Goal: Browse casually: Explore the website without a specific task or goal

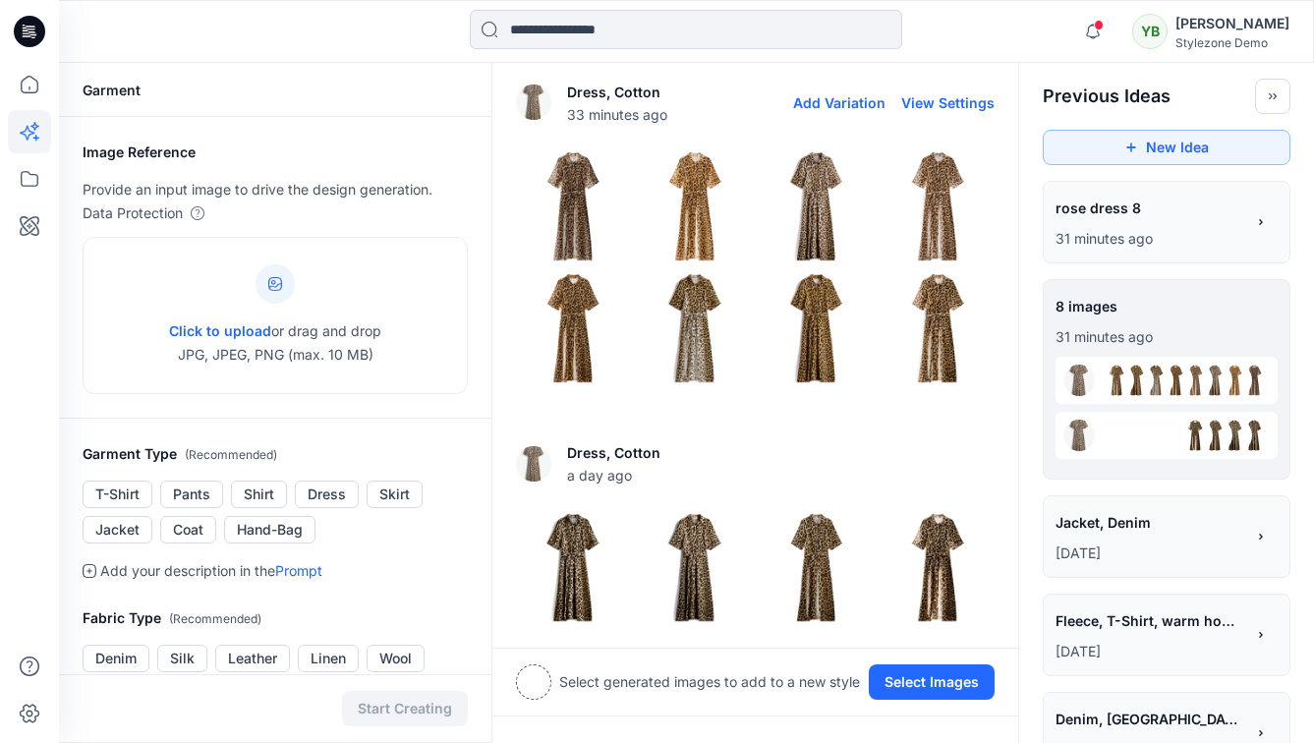
click at [576, 199] on img at bounding box center [573, 206] width 112 height 112
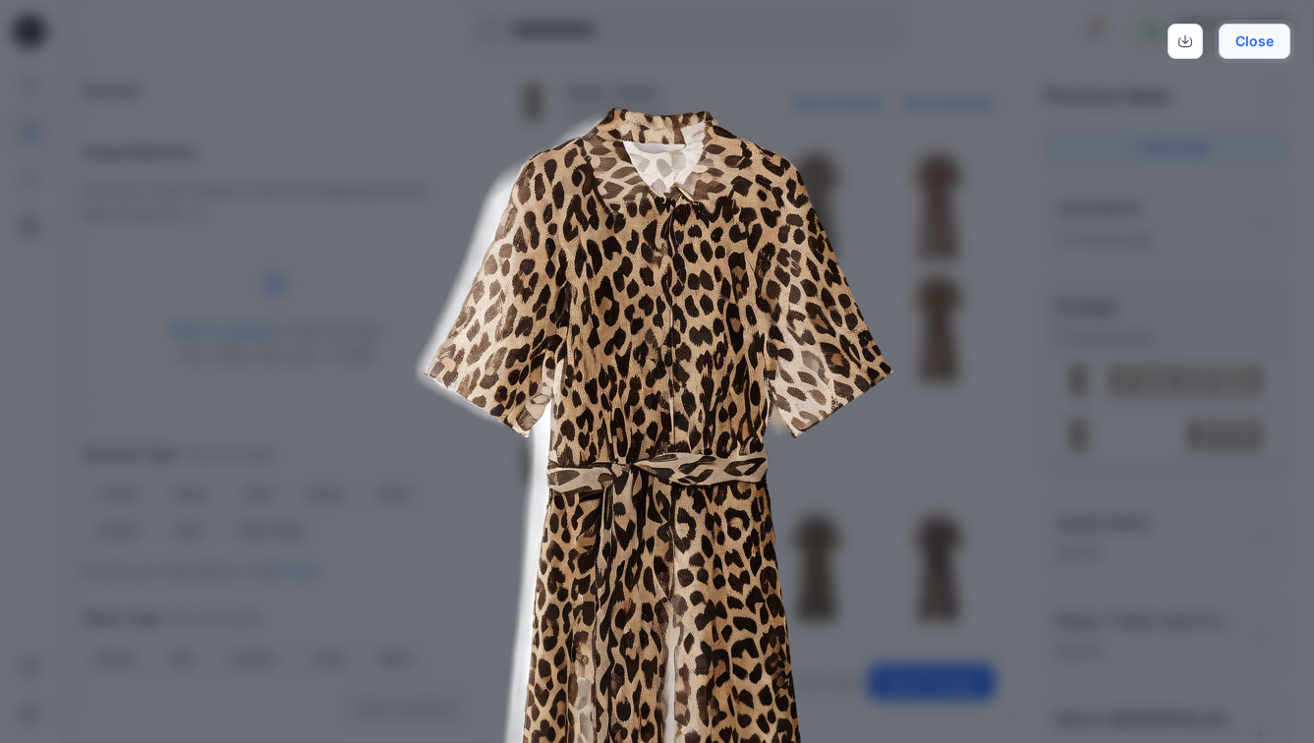
click at [1255, 36] on button "Close" at bounding box center [1255, 41] width 72 height 35
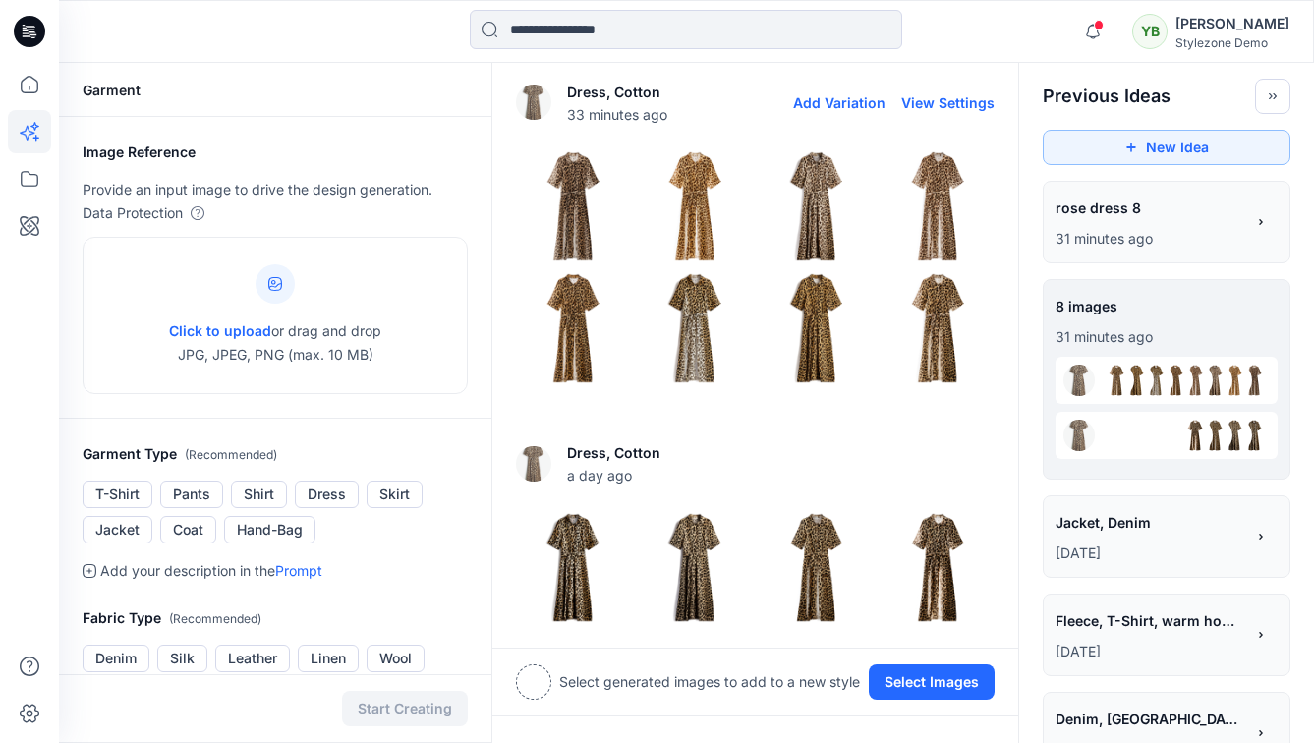
click at [706, 210] on img at bounding box center [695, 206] width 112 height 112
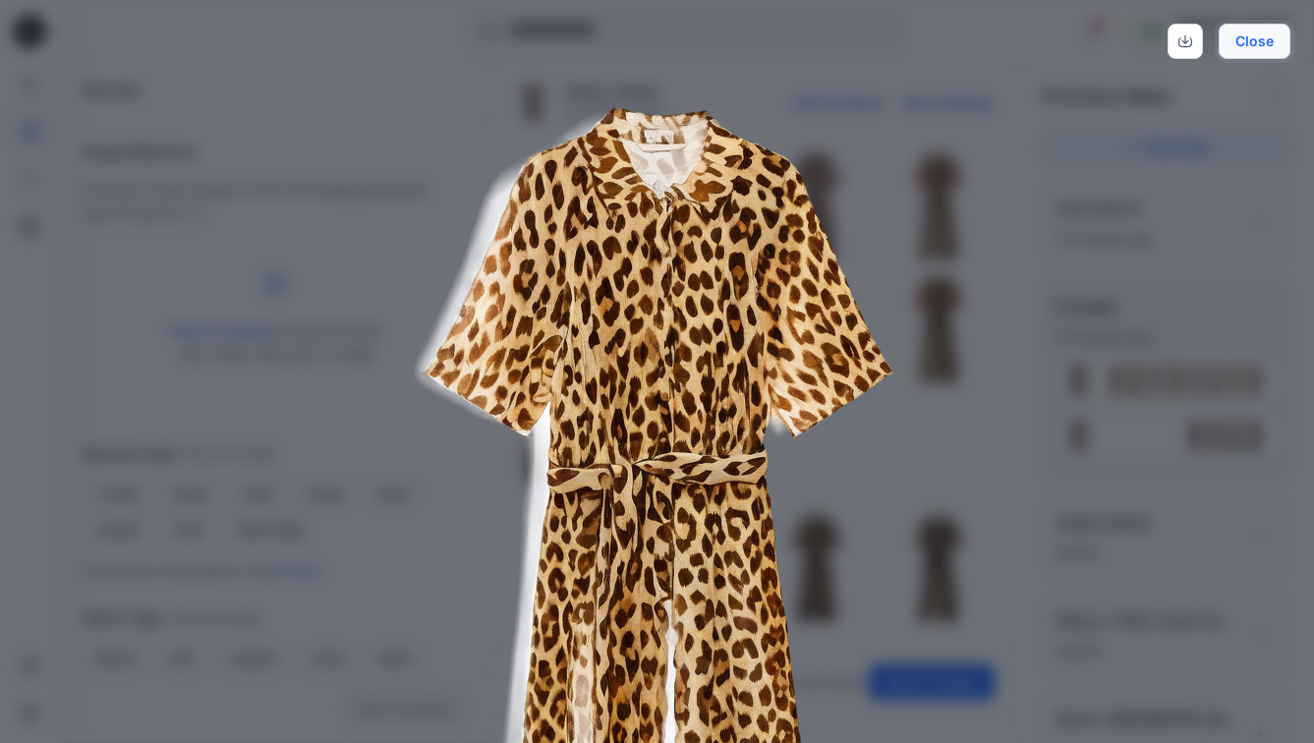
click at [1259, 45] on button "Close" at bounding box center [1255, 41] width 72 height 35
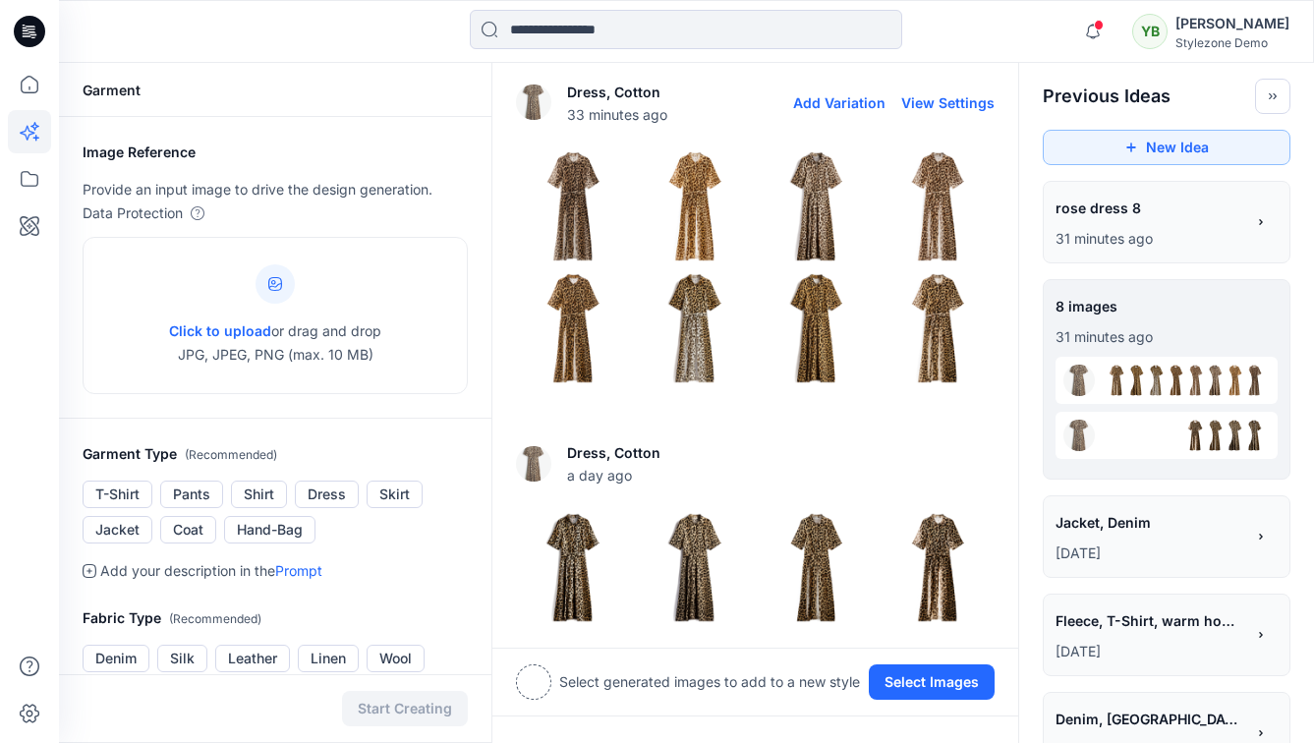
click at [811, 210] on img at bounding box center [817, 206] width 112 height 112
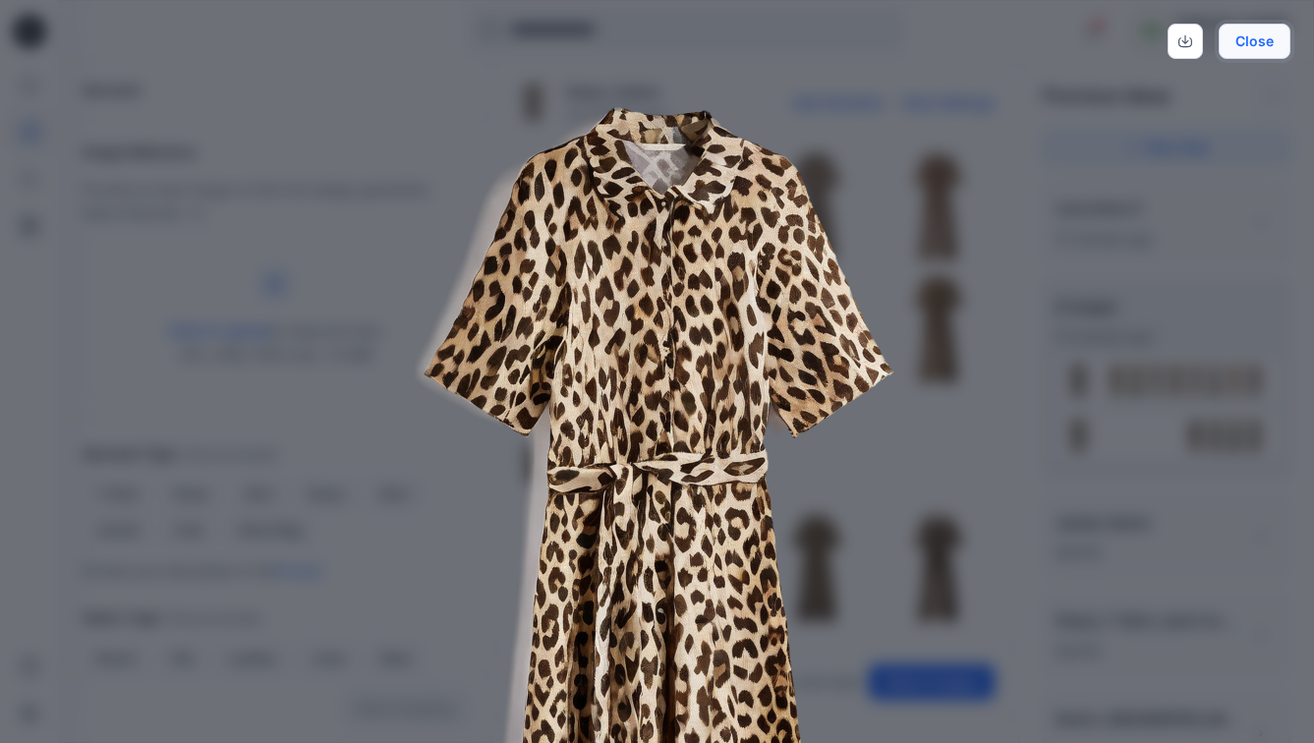
click at [1247, 44] on button "Close" at bounding box center [1255, 41] width 72 height 35
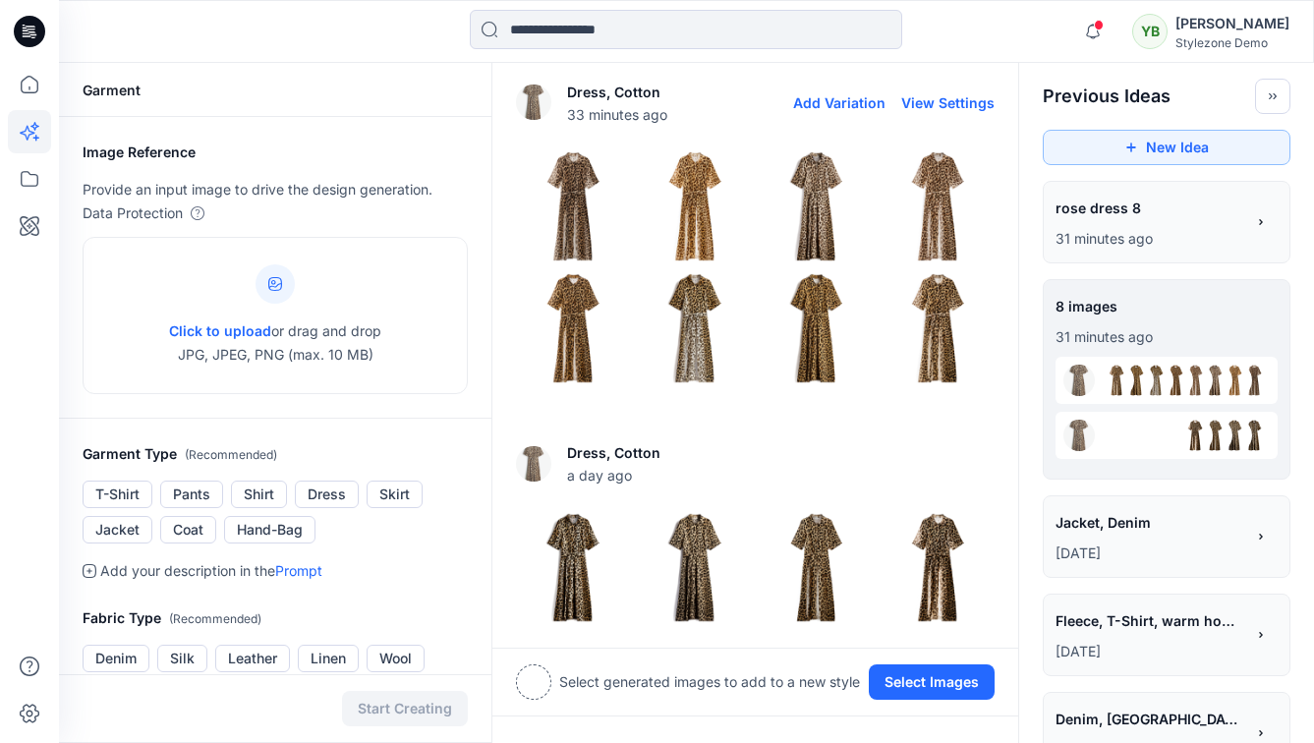
click at [952, 200] on img at bounding box center [938, 206] width 112 height 112
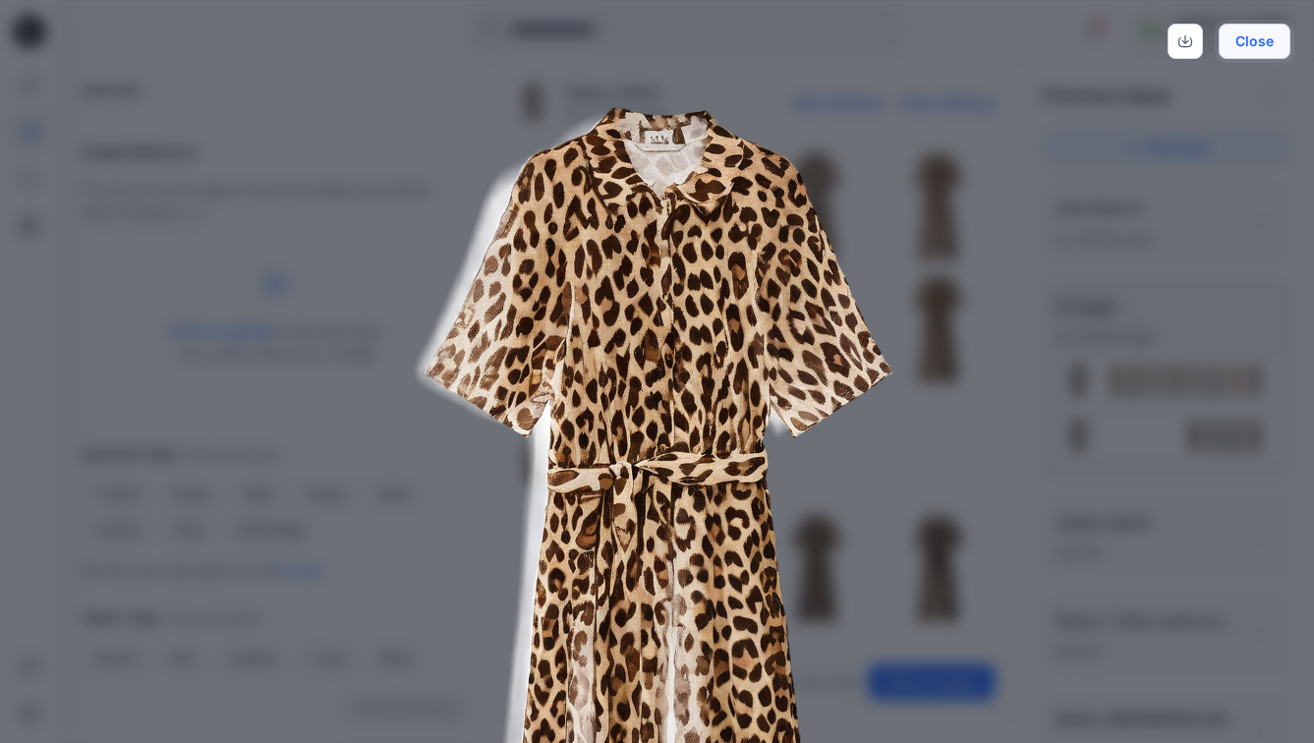
click at [1263, 52] on button "Close" at bounding box center [1255, 41] width 72 height 35
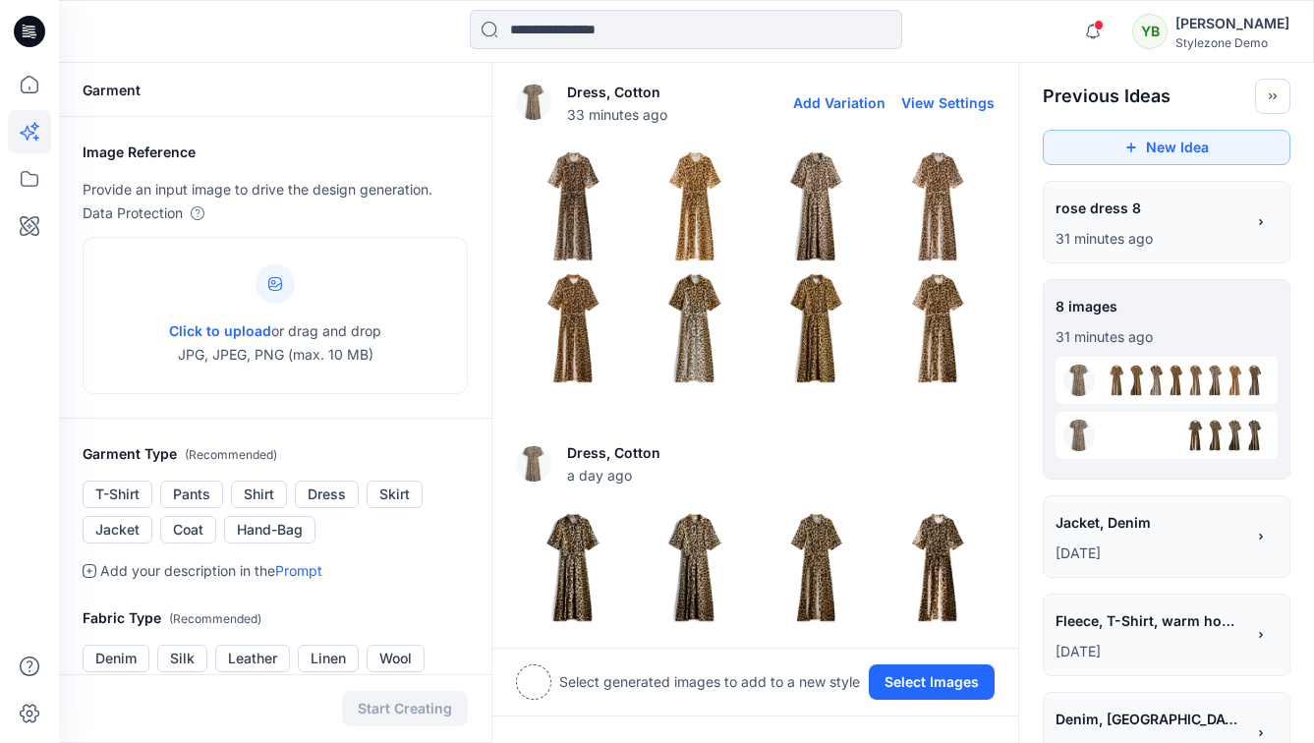
click at [574, 193] on img at bounding box center [573, 206] width 112 height 112
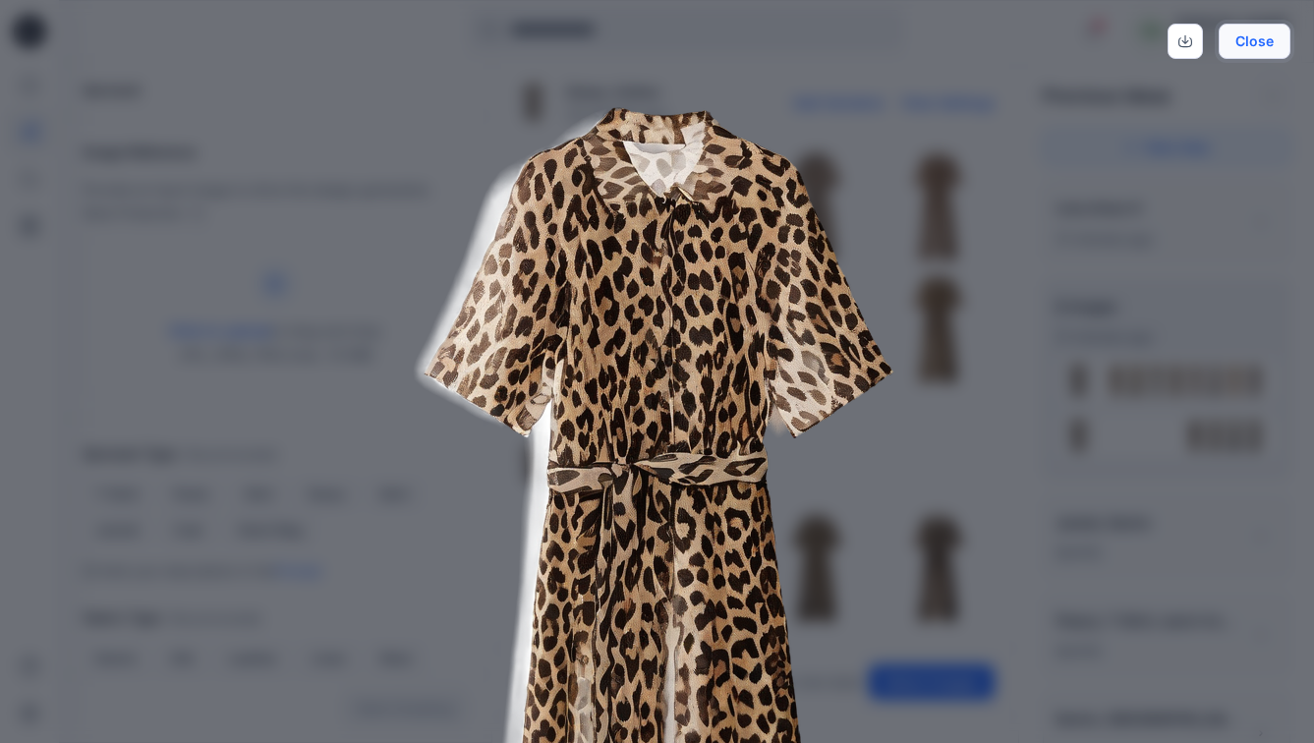
click at [1247, 52] on button "Close" at bounding box center [1255, 41] width 72 height 35
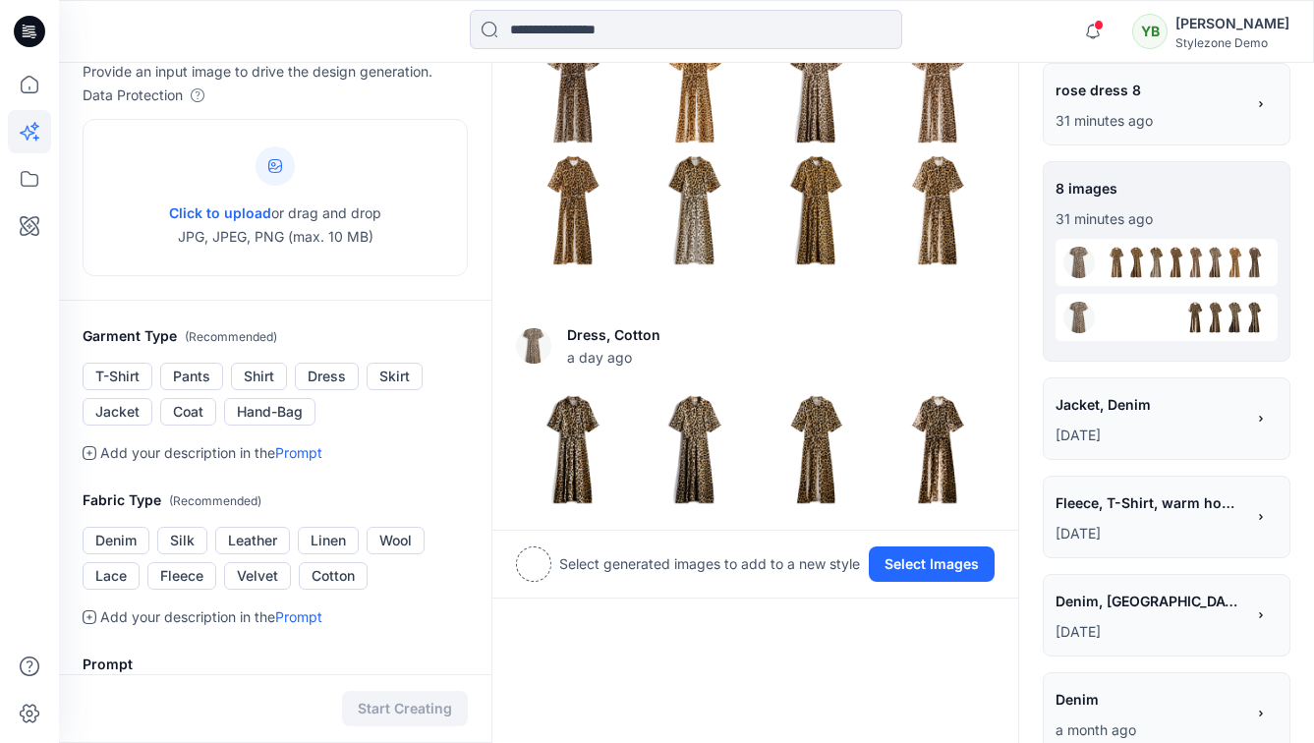
scroll to position [9, 0]
